Goal: Task Accomplishment & Management: Manage account settings

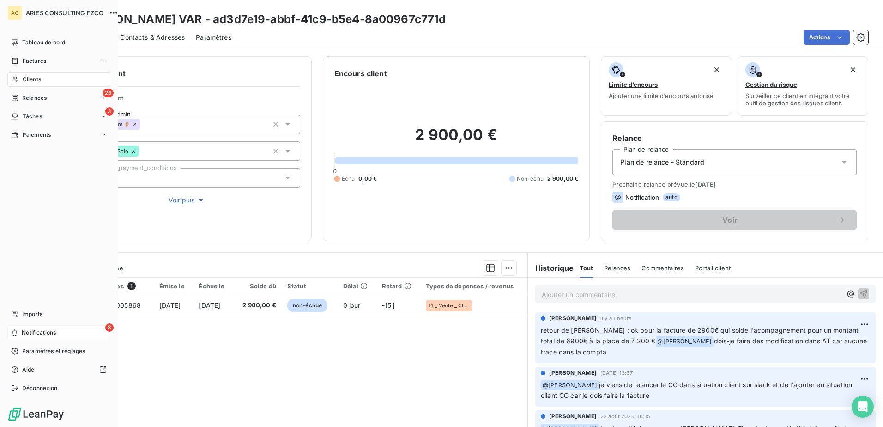
click at [20, 338] on div "8 Notifications" at bounding box center [58, 332] width 103 height 15
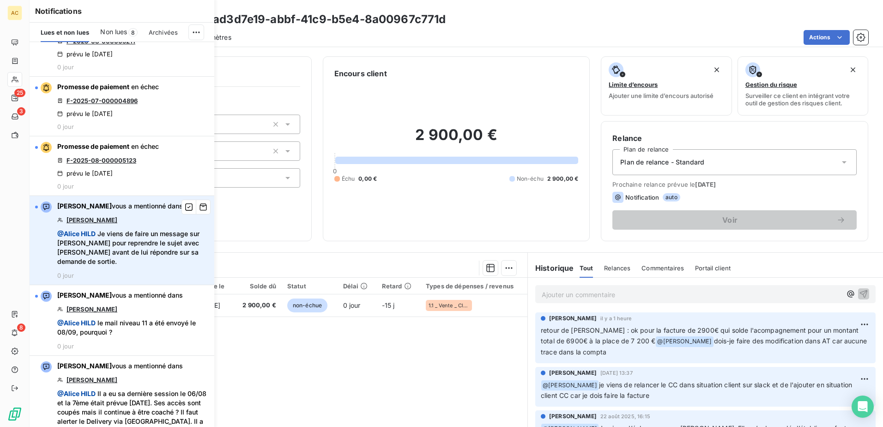
scroll to position [230, 0]
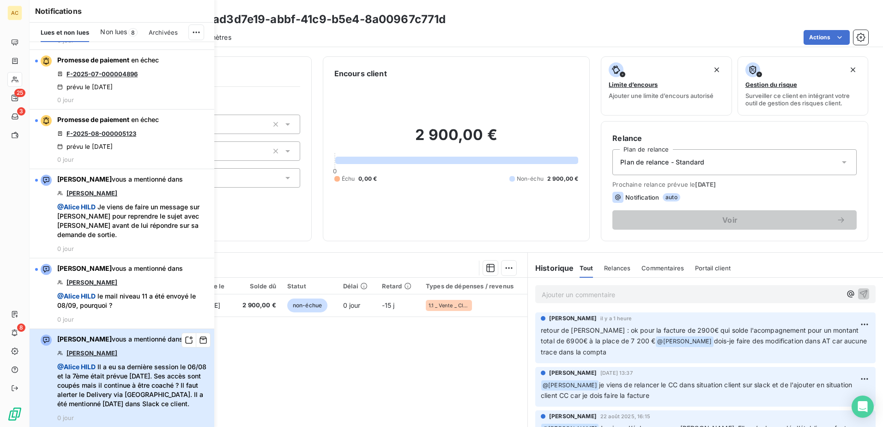
click at [140, 403] on span "@ [PERSON_NAME] Il a eu sa dernière session le 06/08 et la 7ème était prévue [D…" at bounding box center [132, 385] width 151 height 46
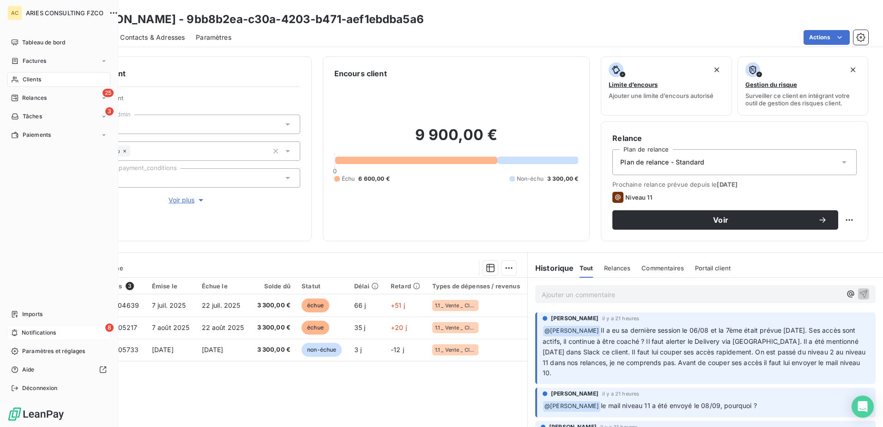
click at [50, 334] on span "Notifications" at bounding box center [39, 332] width 34 height 8
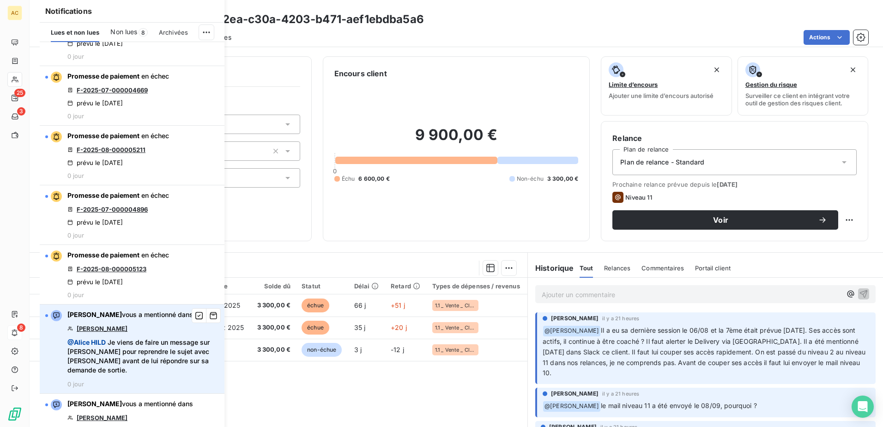
scroll to position [230, 0]
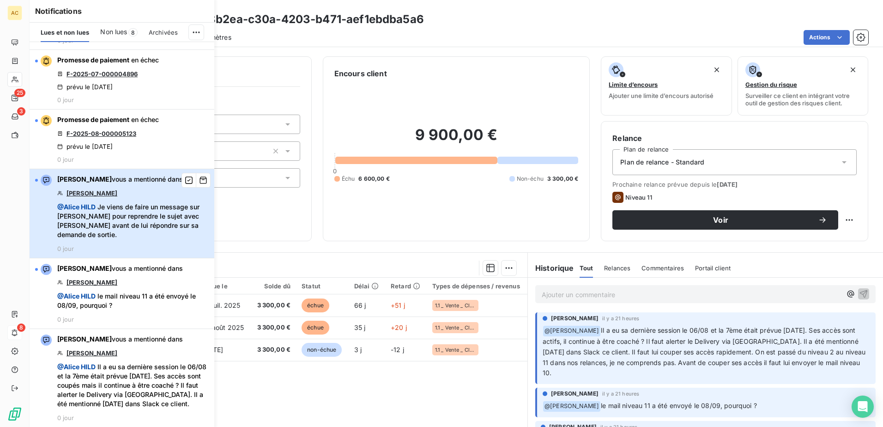
click at [132, 222] on span "@ [PERSON_NAME] Je viens de faire un message sur [PERSON_NAME] pour reprendre l…" at bounding box center [132, 220] width 151 height 37
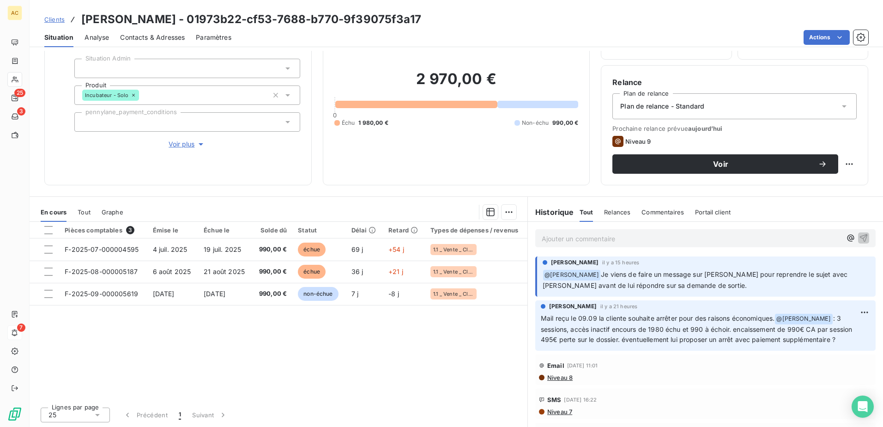
scroll to position [56, 0]
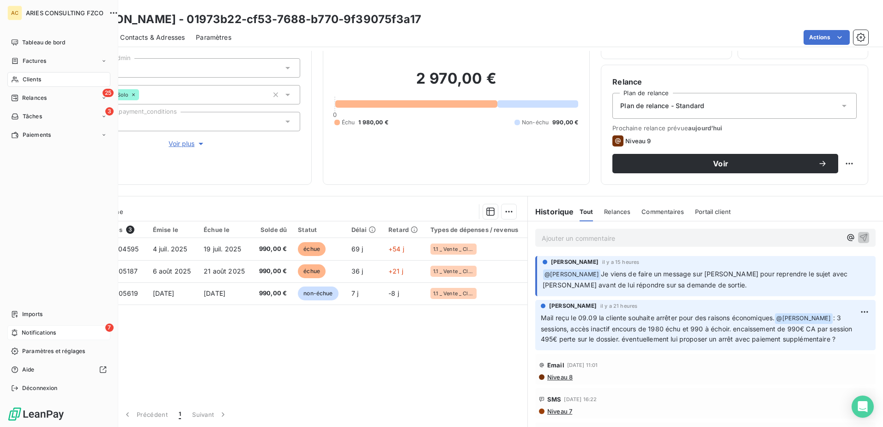
click at [34, 333] on span "Notifications" at bounding box center [39, 332] width 34 height 8
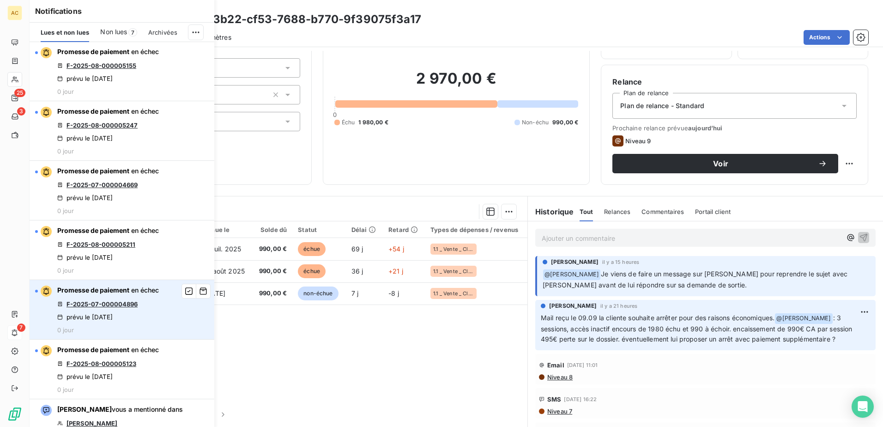
scroll to position [0, 0]
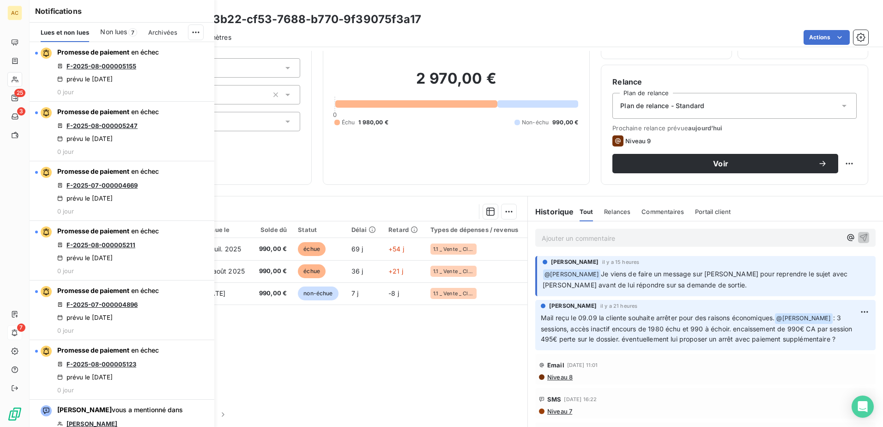
click at [345, 372] on div "Pièces comptables 3 Émise le Échue le Solde dû Statut Délai Retard Types de dép…" at bounding box center [279, 310] width 498 height 178
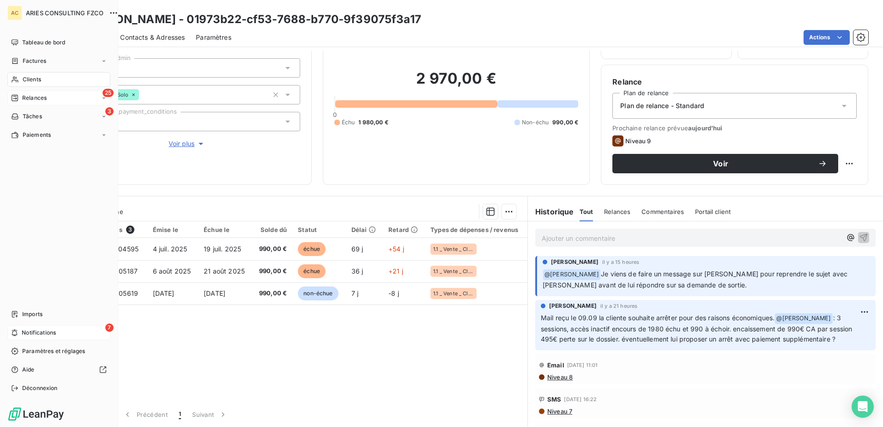
click at [20, 102] on div "25 Relances" at bounding box center [58, 97] width 103 height 15
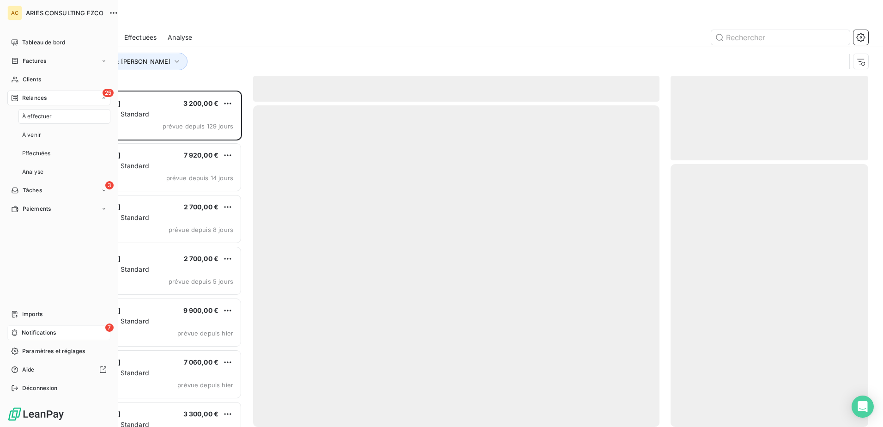
scroll to position [329, 191]
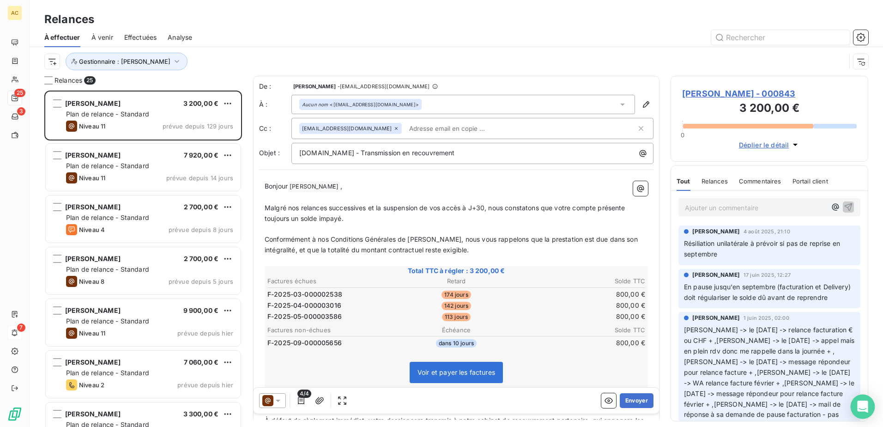
click at [856, 404] on div "Open Intercom Messenger" at bounding box center [862, 406] width 24 height 24
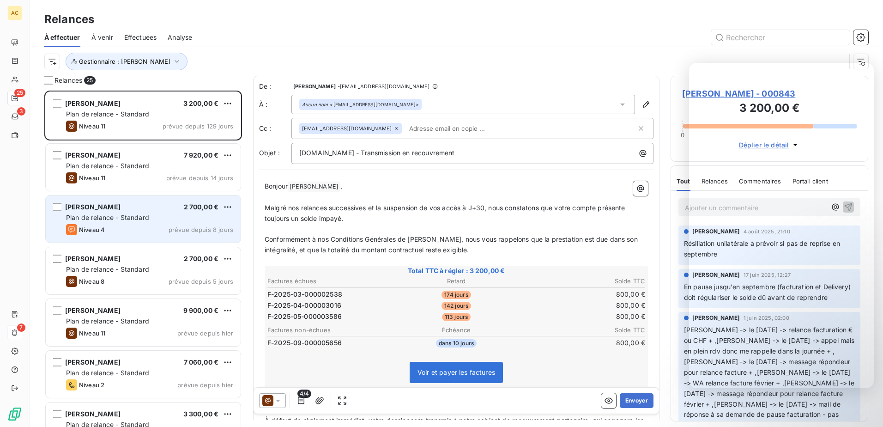
click at [135, 203] on div "[PERSON_NAME] 2 700,00 €" at bounding box center [149, 207] width 167 height 8
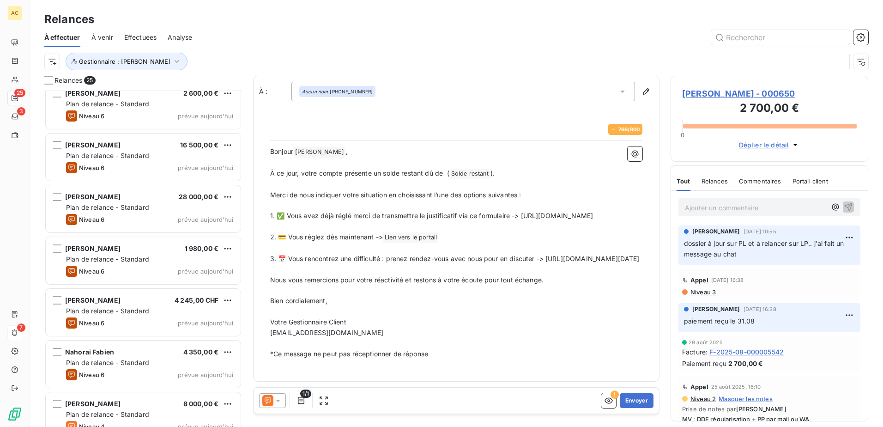
scroll to position [957, 0]
